Goal: Transaction & Acquisition: Purchase product/service

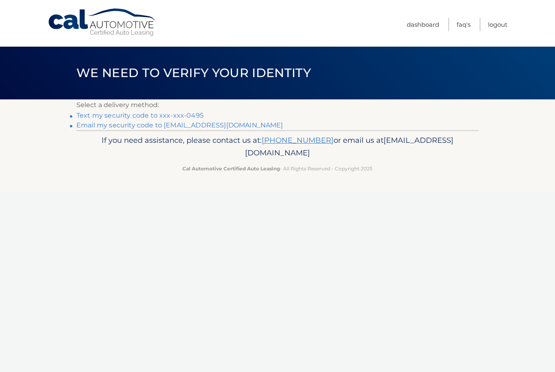
click at [193, 112] on link "Text my security code to xxx-xxx-0495" at bounding box center [139, 116] width 127 height 8
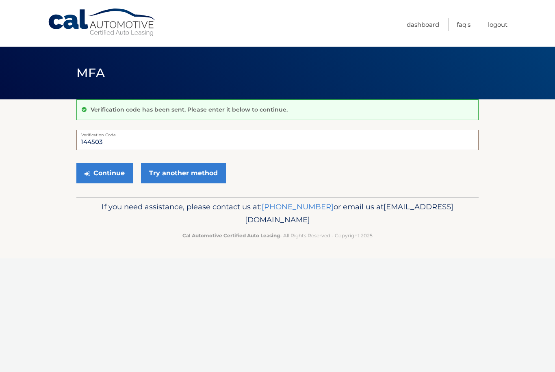
type input "144503"
click at [107, 176] on button "Continue" at bounding box center [104, 173] width 56 height 20
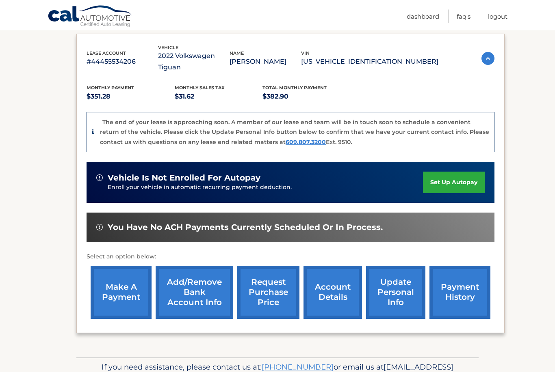
scroll to position [141, 0]
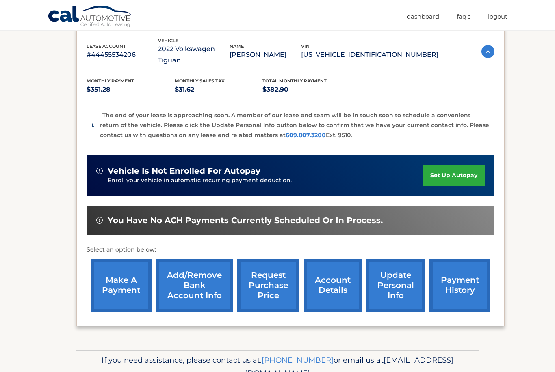
click at [120, 266] on link "make a payment" at bounding box center [121, 285] width 61 height 53
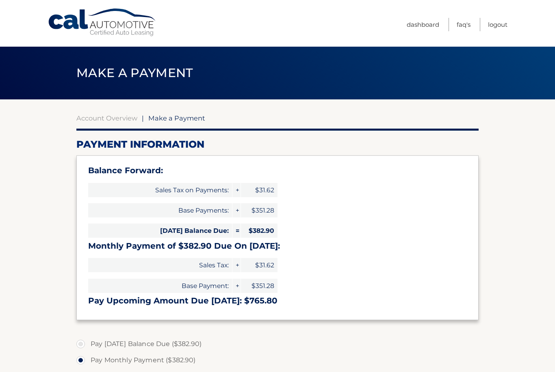
select select "ZGU0MDY2NzQtZjI0ZC00YjA1LWE4MDUtOTI3M2Y3MWRhOTE3"
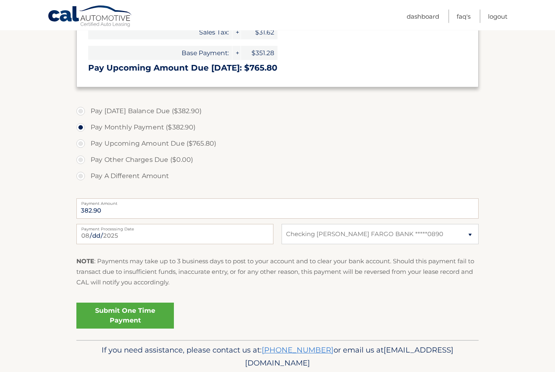
scroll to position [234, 0]
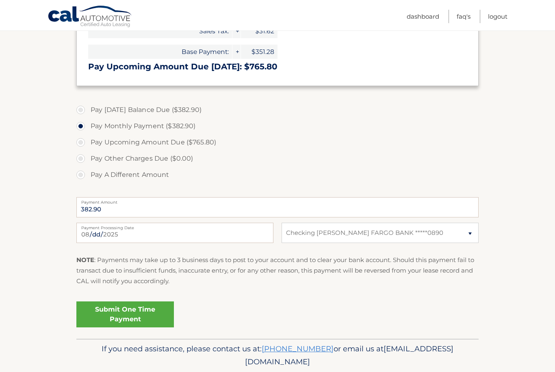
click at [143, 309] on link "Submit One Time Payment" at bounding box center [124, 315] width 97 height 26
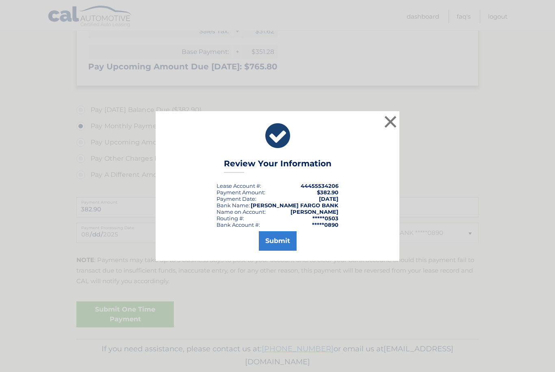
click at [281, 251] on button "Submit" at bounding box center [278, 240] width 38 height 19
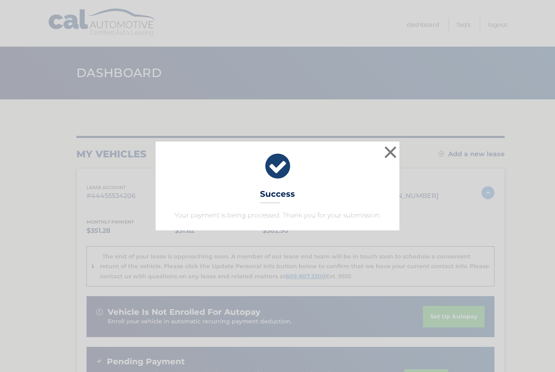
click at [390, 153] on button "×" at bounding box center [390, 152] width 16 height 16
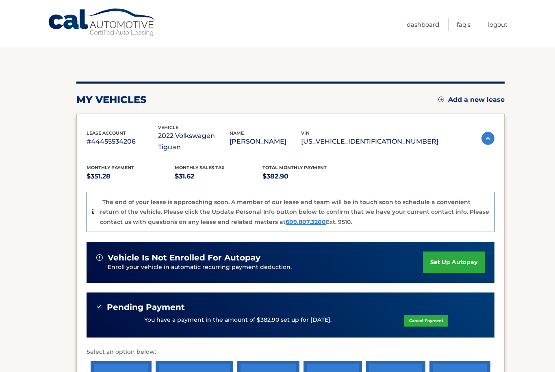
scroll to position [156, 0]
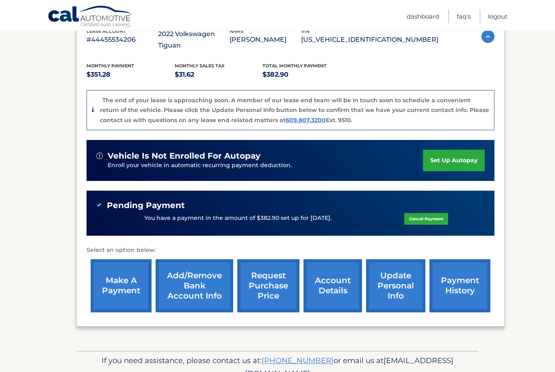
click at [275, 282] on link "request purchase price" at bounding box center [268, 286] width 62 height 53
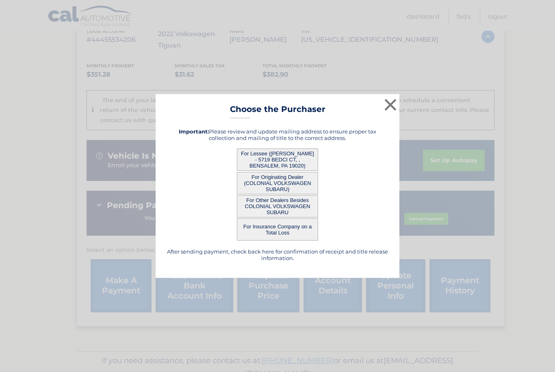
click at [387, 113] on button "×" at bounding box center [390, 105] width 16 height 16
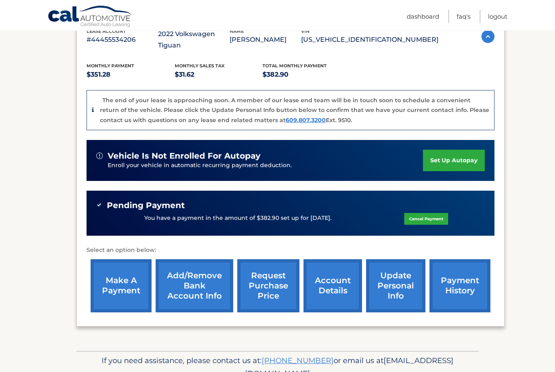
click at [273, 277] on link "request purchase price" at bounding box center [268, 286] width 62 height 53
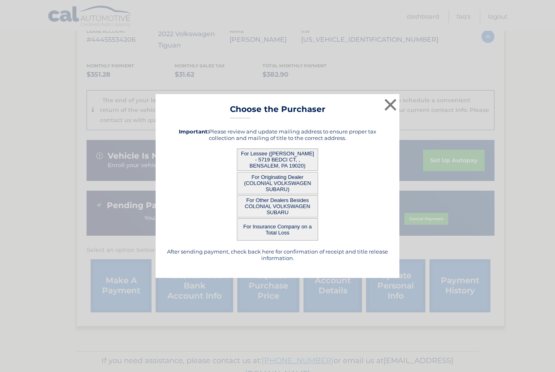
click at [293, 171] on button "For Lessee (LISA HONEY - 5719 BEDCI CT, , BENSALEM, PA 19020)" at bounding box center [277, 160] width 81 height 22
click at [281, 171] on button "For Lessee (LISA HONEY - 5719 BEDCI CT, , BENSALEM, PA 19020)" at bounding box center [277, 160] width 81 height 22
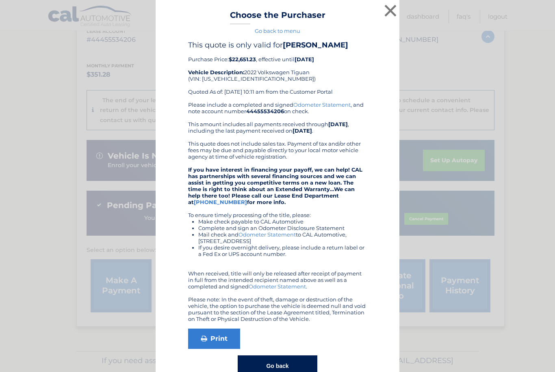
click at [394, 19] on button "×" at bounding box center [390, 10] width 16 height 16
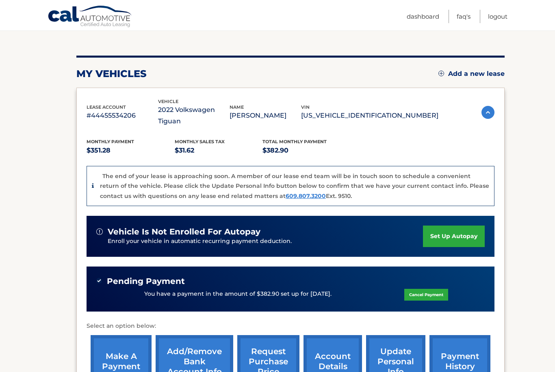
scroll to position [0, 0]
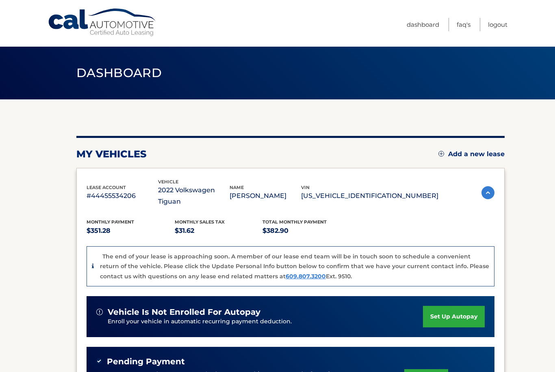
click at [496, 28] on link "Logout" at bounding box center [497, 24] width 19 height 13
